Goal: Task Accomplishment & Management: Use online tool/utility

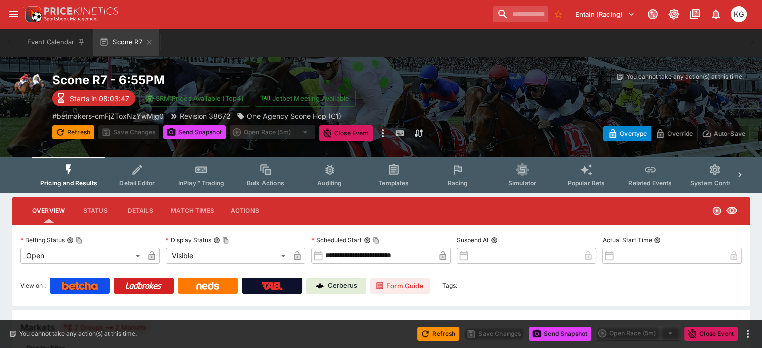
click at [465, 179] on span "Racing" at bounding box center [457, 183] width 21 height 8
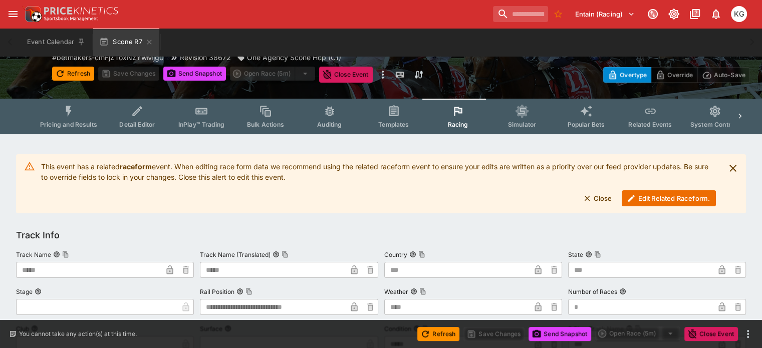
scroll to position [100, 0]
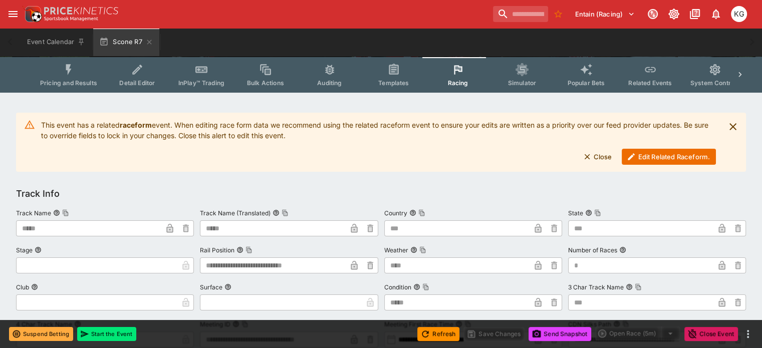
click at [661, 158] on button "Edit Related Raceform." at bounding box center [668, 157] width 94 height 16
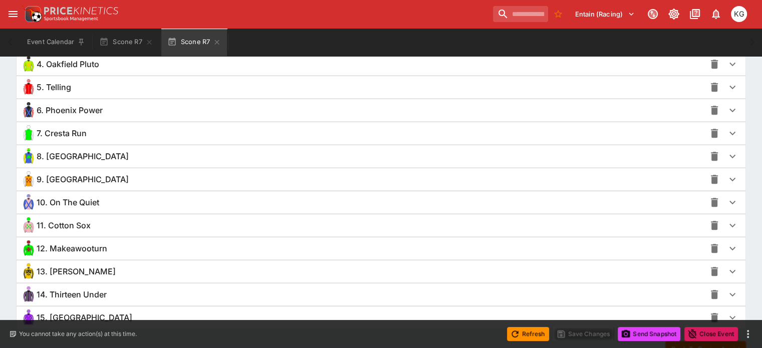
scroll to position [845, 0]
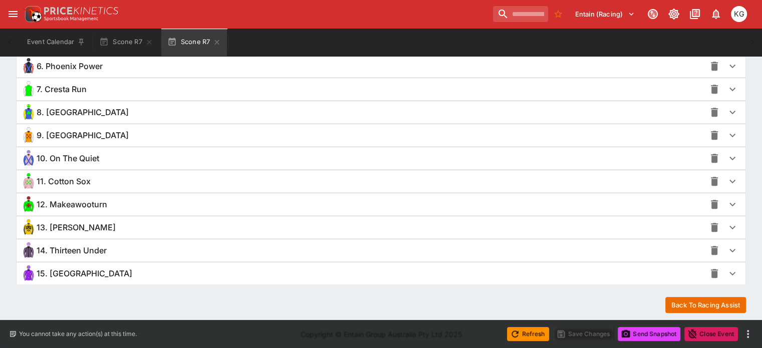
click at [729, 272] on icon "button" at bounding box center [732, 274] width 6 height 4
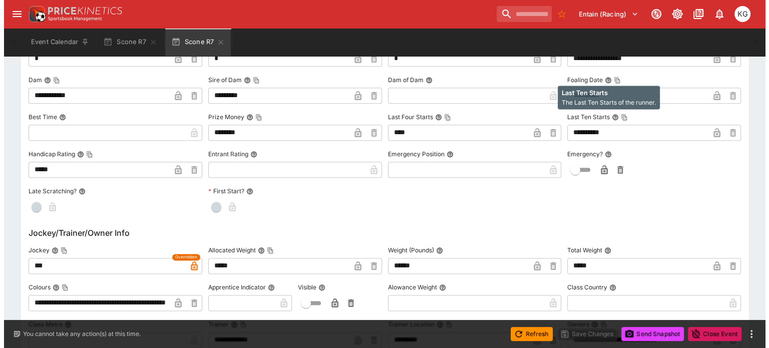
scroll to position [1246, 0]
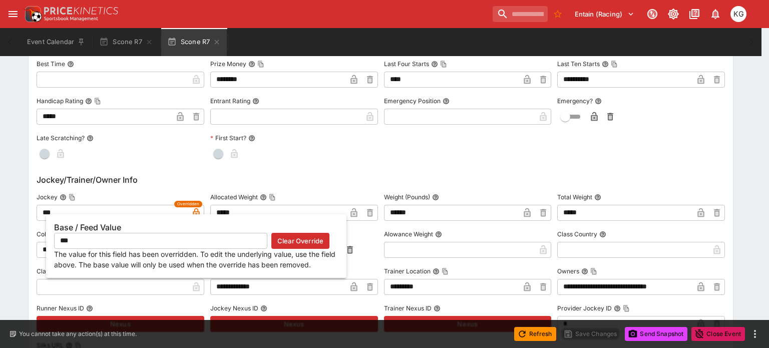
click at [195, 211] on icon "button" at bounding box center [196, 212] width 7 height 9
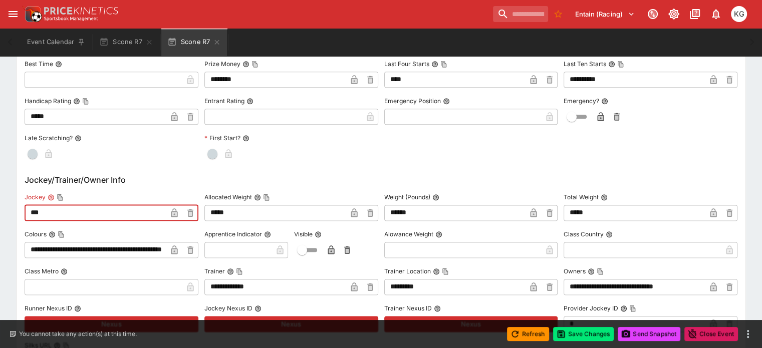
drag, startPoint x: 84, startPoint y: 209, endPoint x: 29, endPoint y: 205, distance: 55.2
click at [29, 205] on div "**********" at bounding box center [381, 347] width 729 height 927
paste input "********"
type input "**********"
click at [578, 335] on button "Save Changes" at bounding box center [583, 334] width 61 height 14
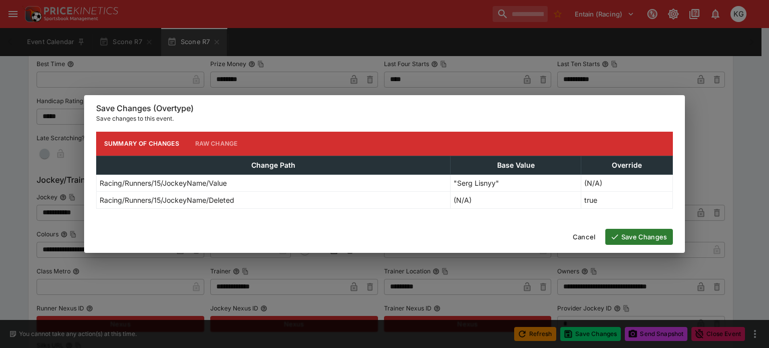
click at [636, 238] on button "Save Changes" at bounding box center [639, 237] width 68 height 16
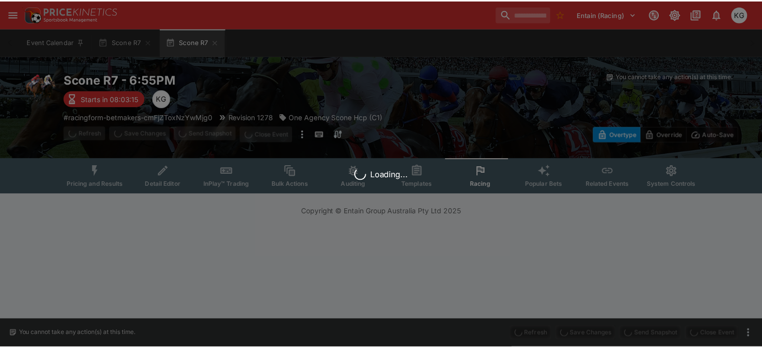
scroll to position [0, 0]
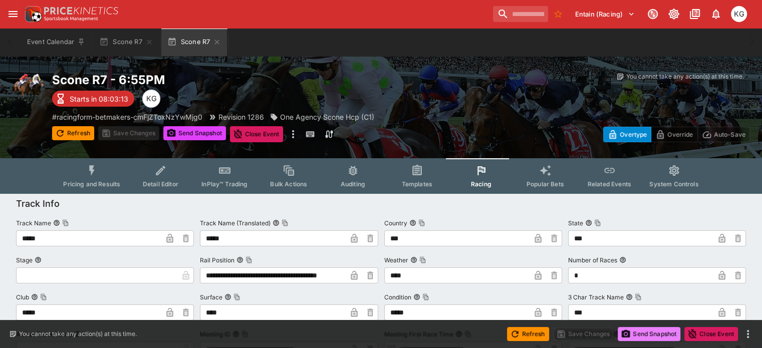
click at [644, 331] on button "Send Snapshot" at bounding box center [648, 334] width 63 height 14
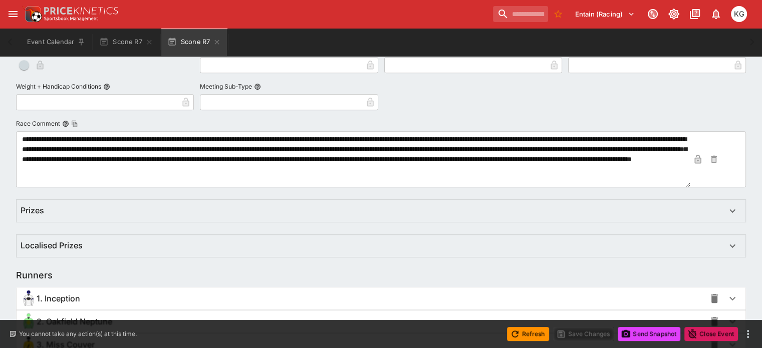
scroll to position [501, 0]
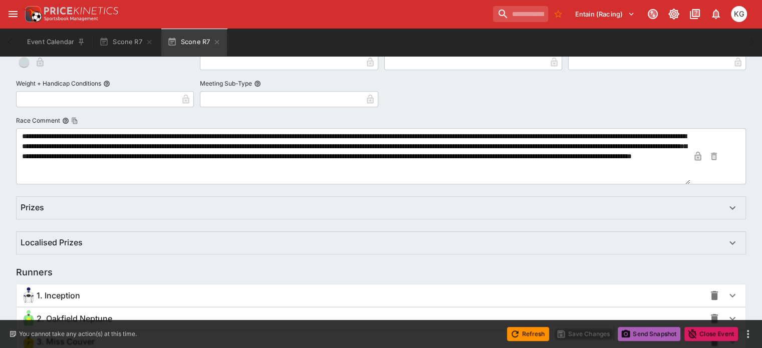
click at [646, 332] on button "Send Snapshot" at bounding box center [648, 334] width 63 height 14
